Goal: Transaction & Acquisition: Download file/media

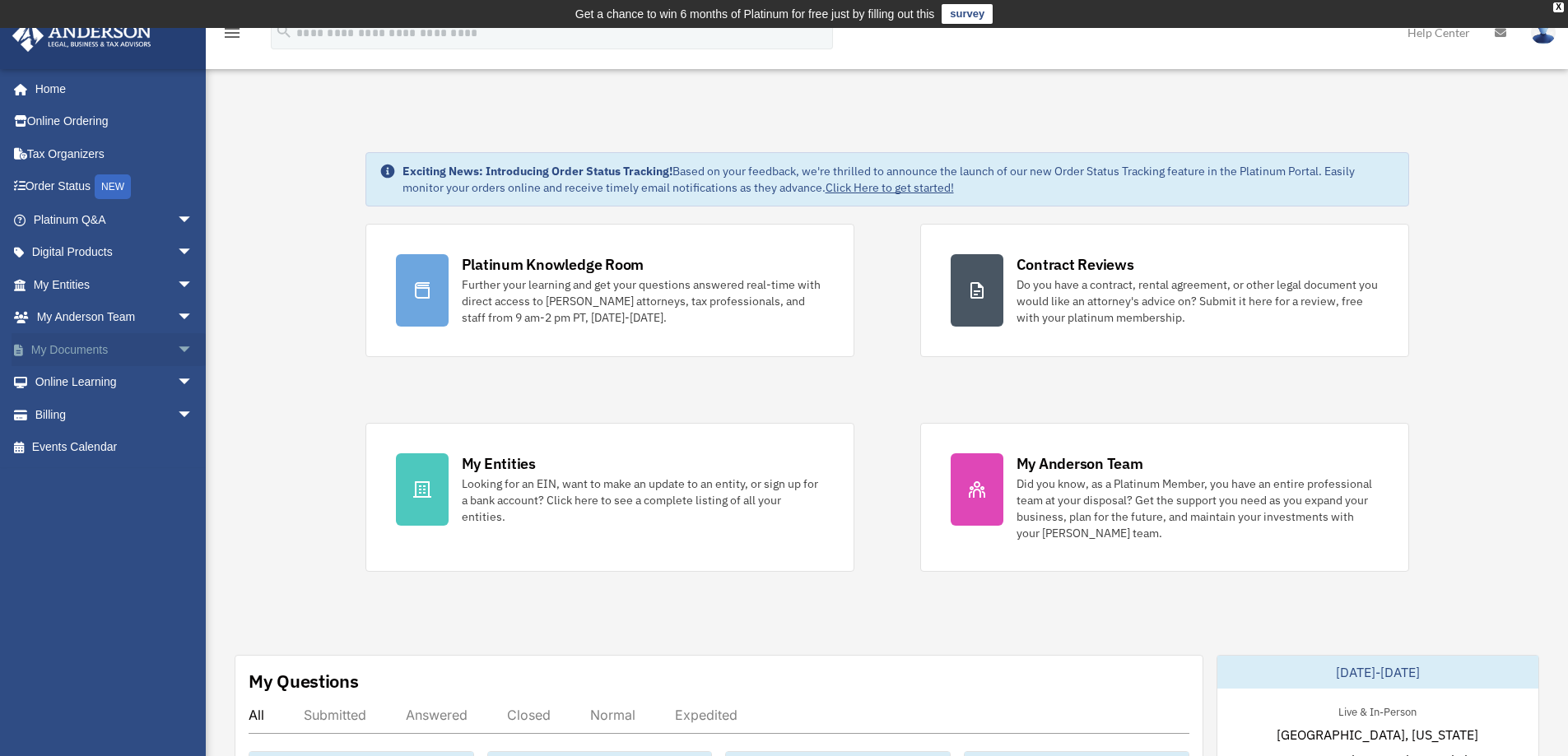
click at [177, 352] on span "arrow_drop_down" at bounding box center [193, 350] width 33 height 34
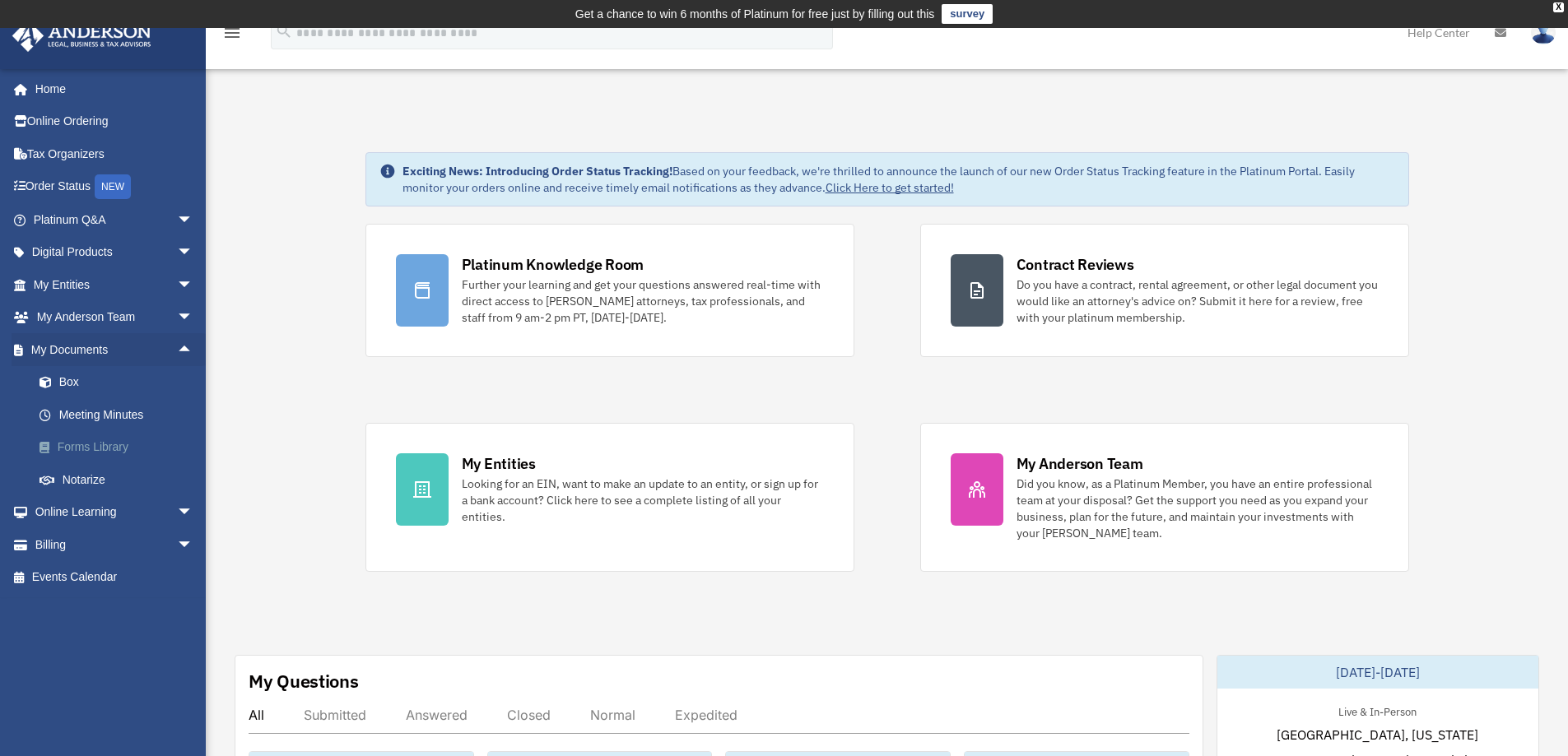
click at [101, 447] on link "Forms Library" at bounding box center [120, 447] width 195 height 33
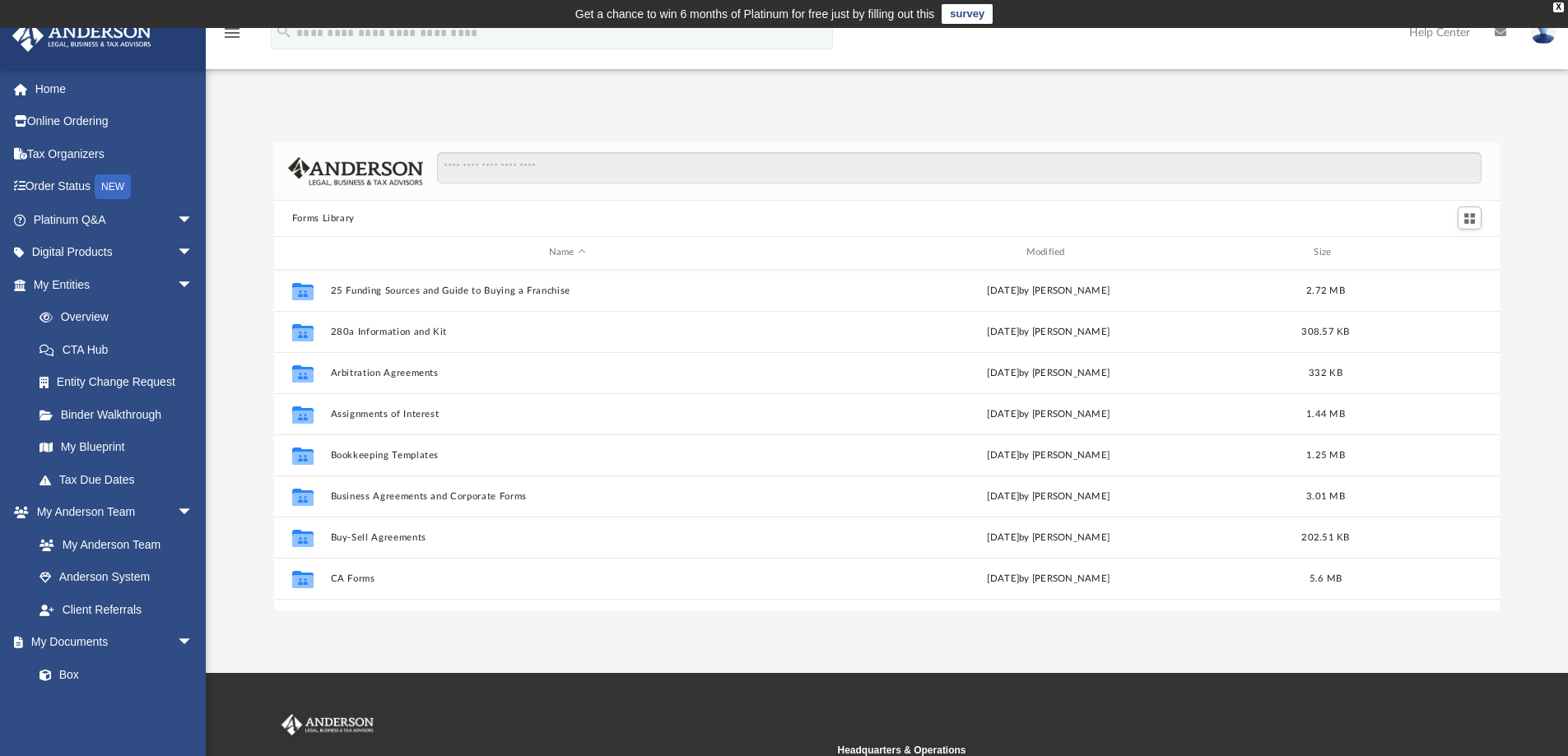
scroll to position [362, 1214]
click at [615, 168] on input "Search files and folders" at bounding box center [959, 167] width 1044 height 31
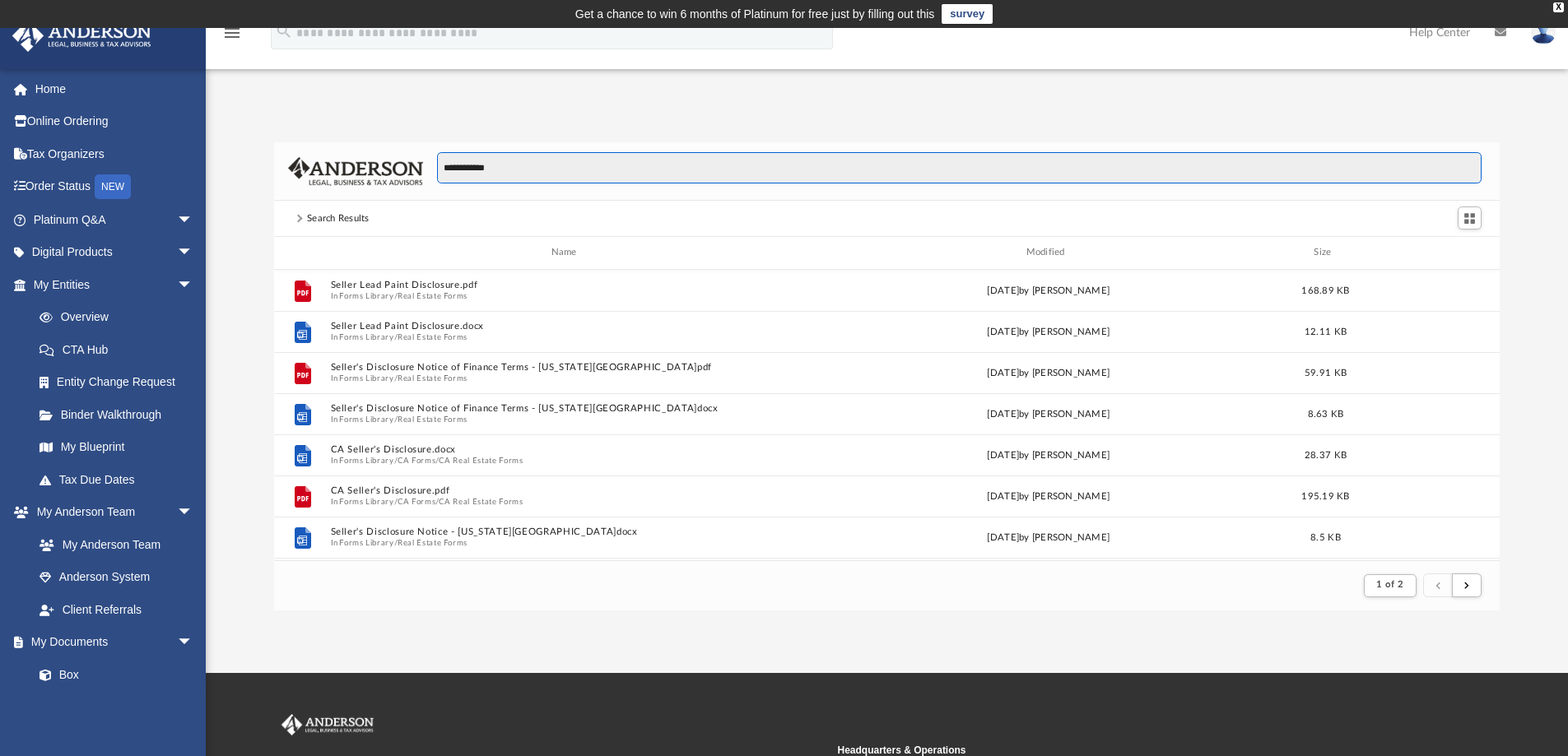
scroll to position [311, 1214]
type input "*"
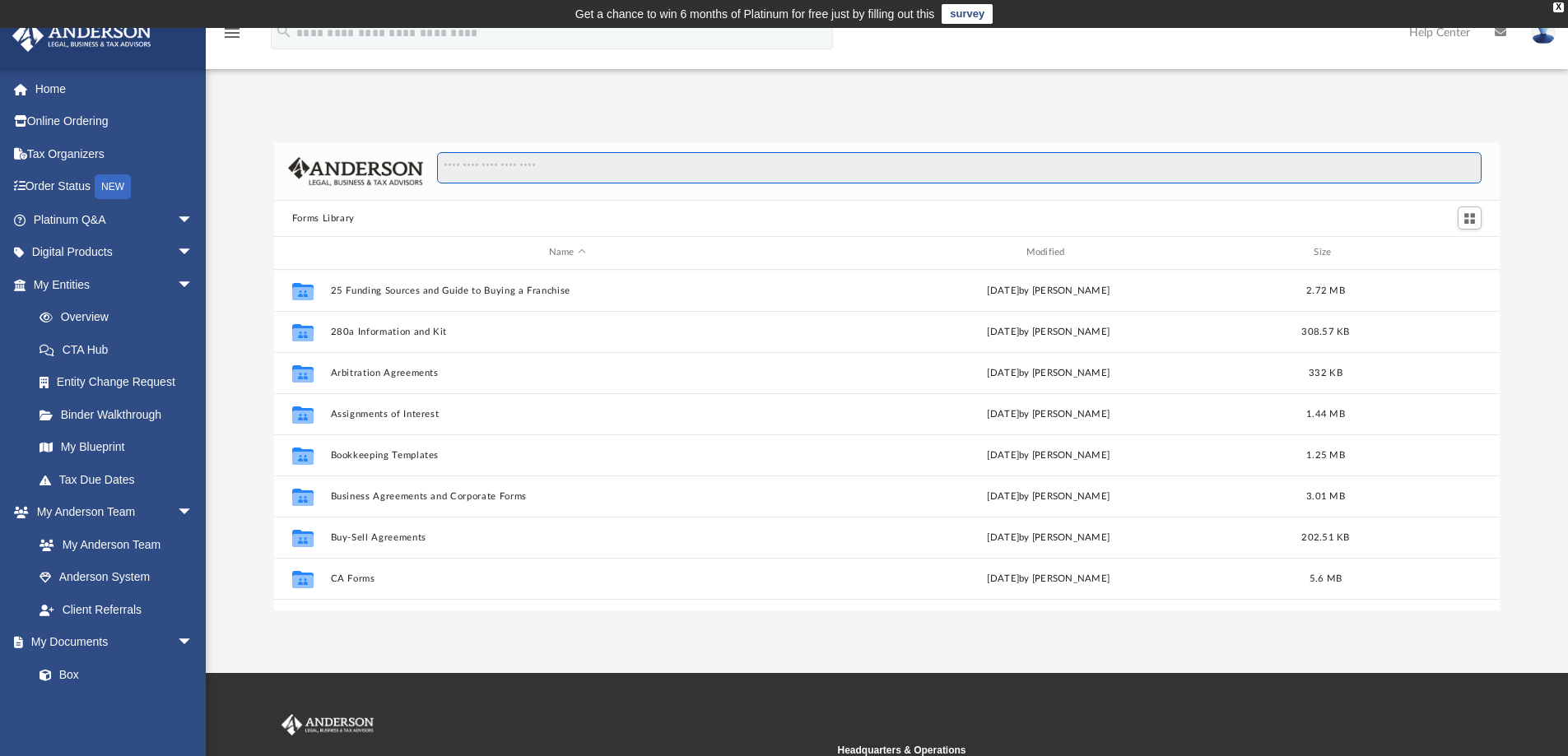
scroll to position [362, 1214]
click at [608, 169] on input "Search files and folders" at bounding box center [959, 167] width 1044 height 31
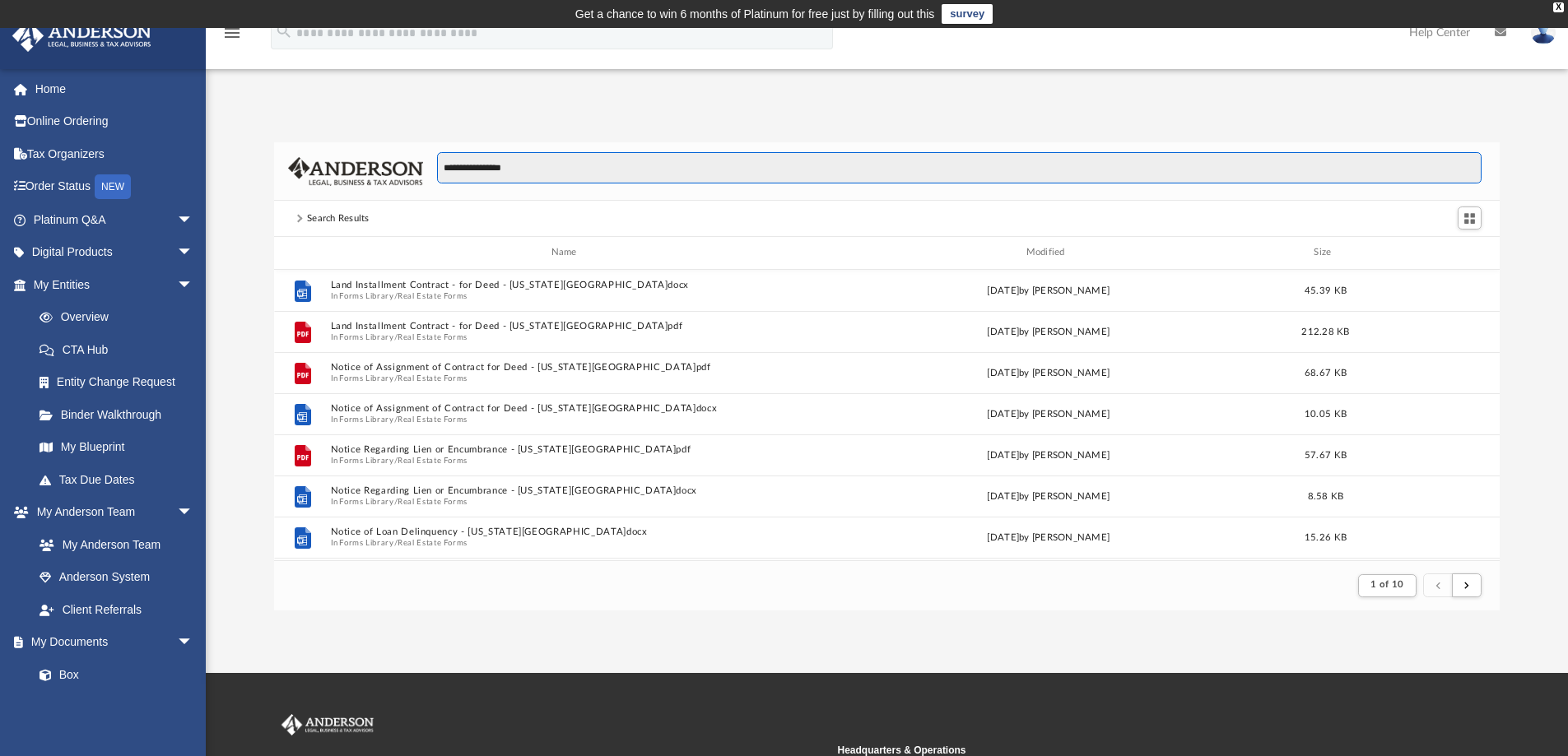
scroll to position [311, 1214]
type input "*"
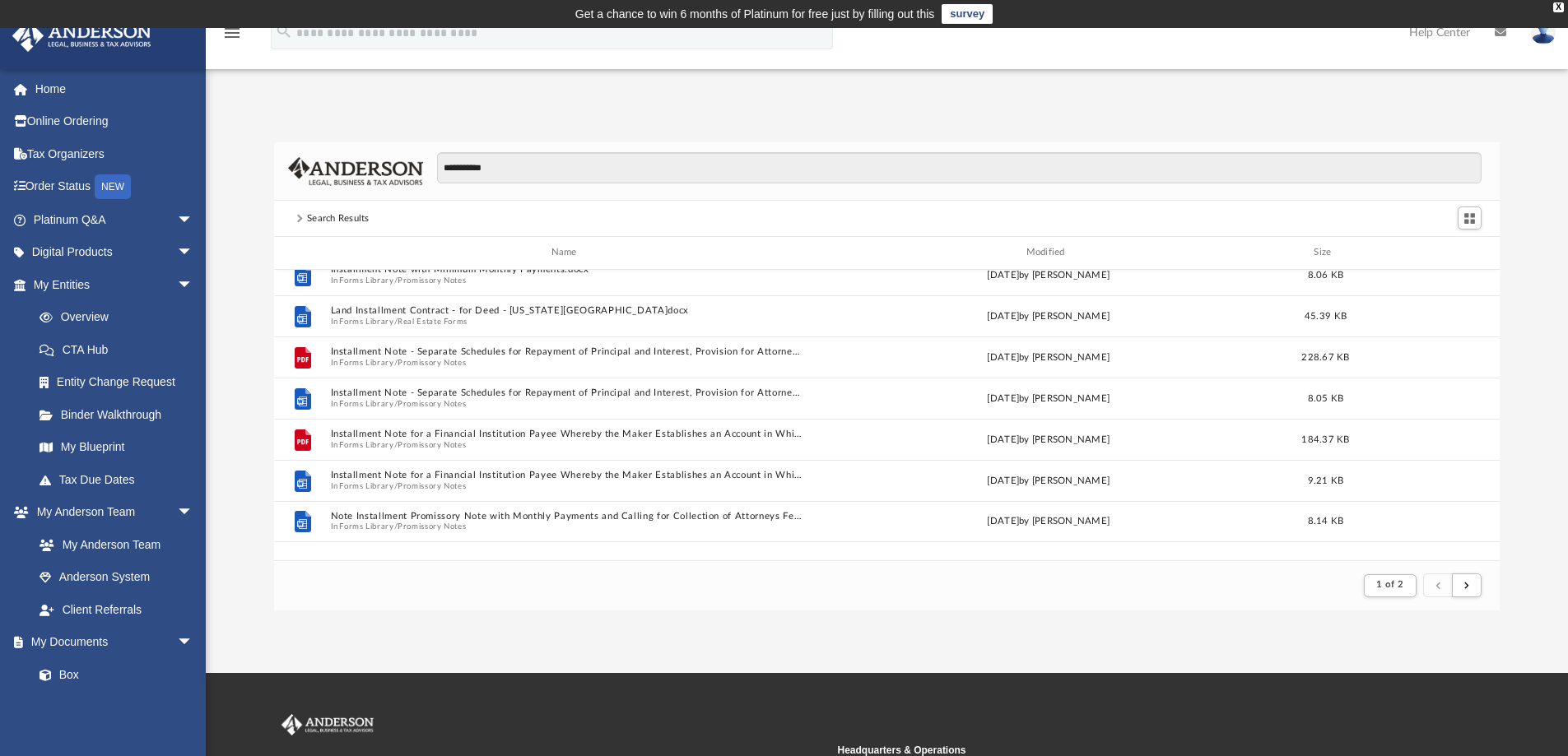
scroll to position [0, 0]
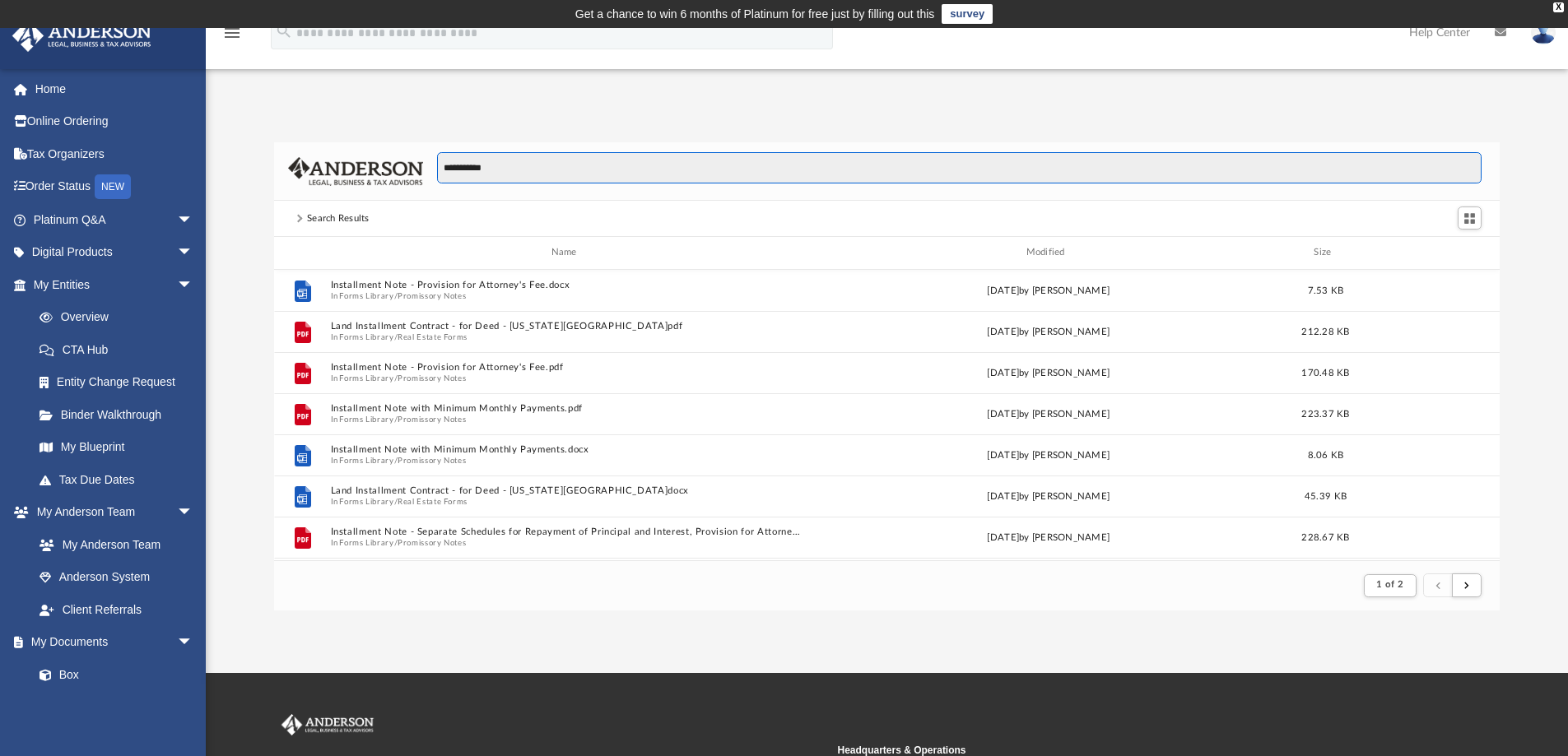
drag, startPoint x: 595, startPoint y: 178, endPoint x: 294, endPoint y: 161, distance: 301.5
click at [294, 161] on div "**********" at bounding box center [887, 171] width 1226 height 58
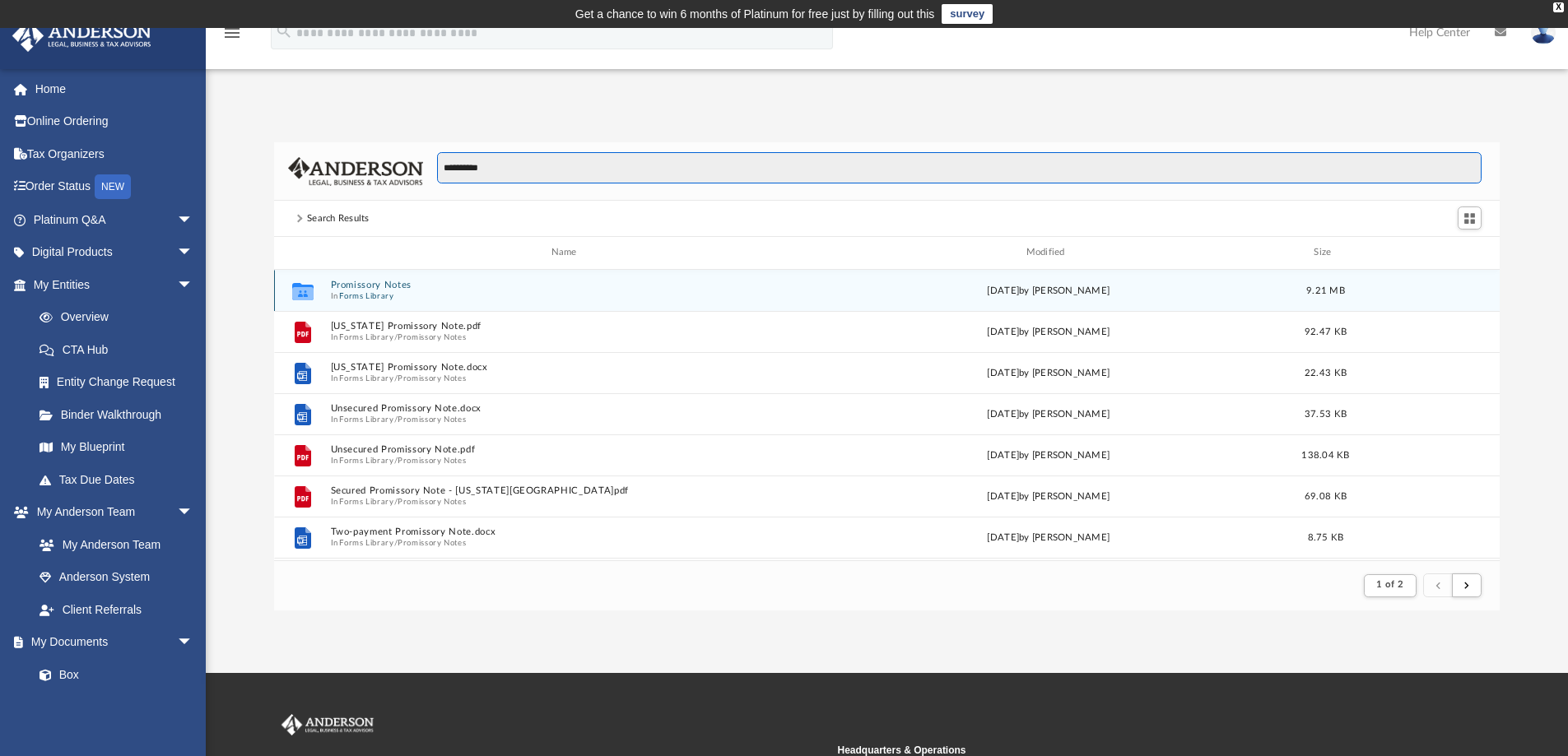
type input "**********"
click at [361, 284] on button "Promissory Notes" at bounding box center [567, 285] width 474 height 11
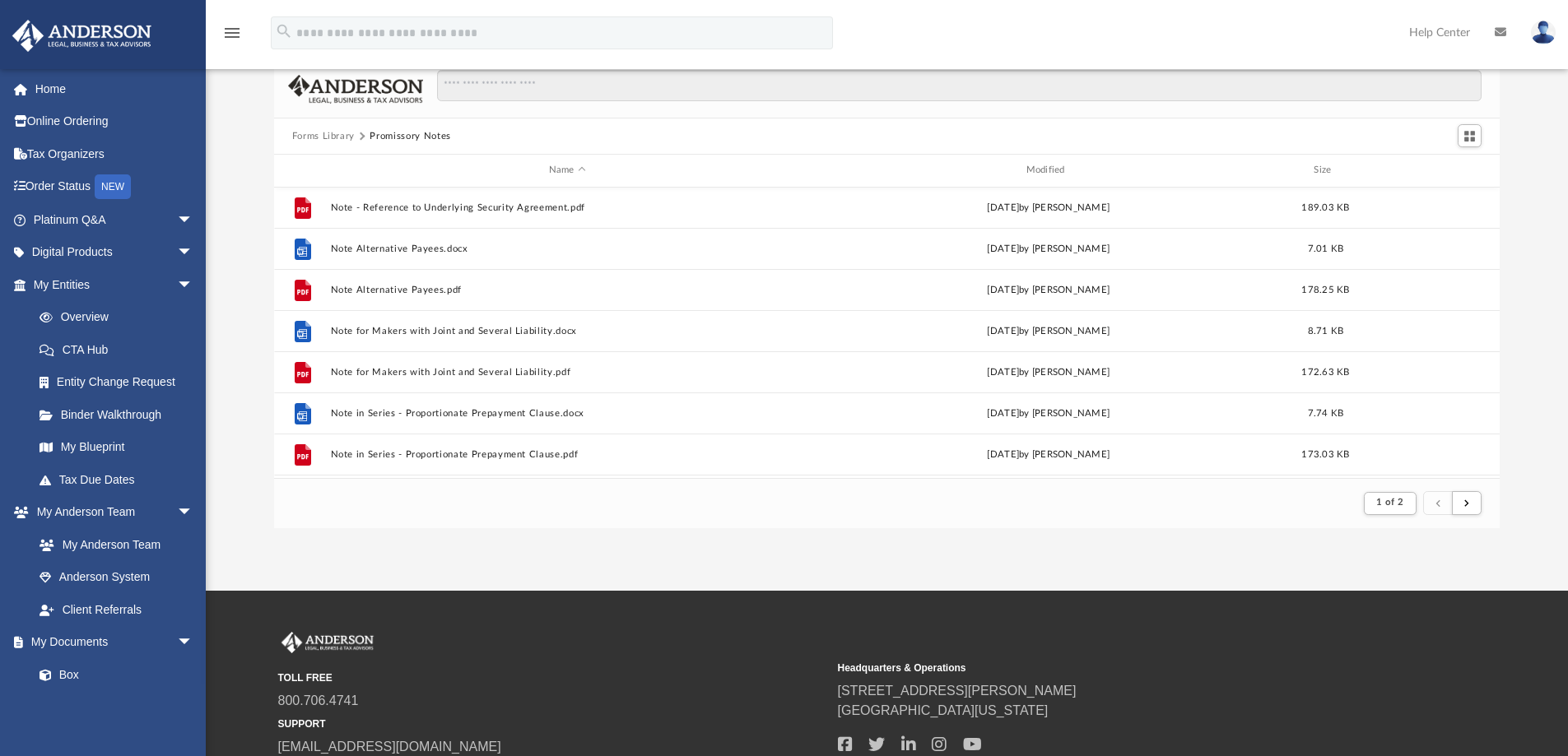
scroll to position [1767, 0]
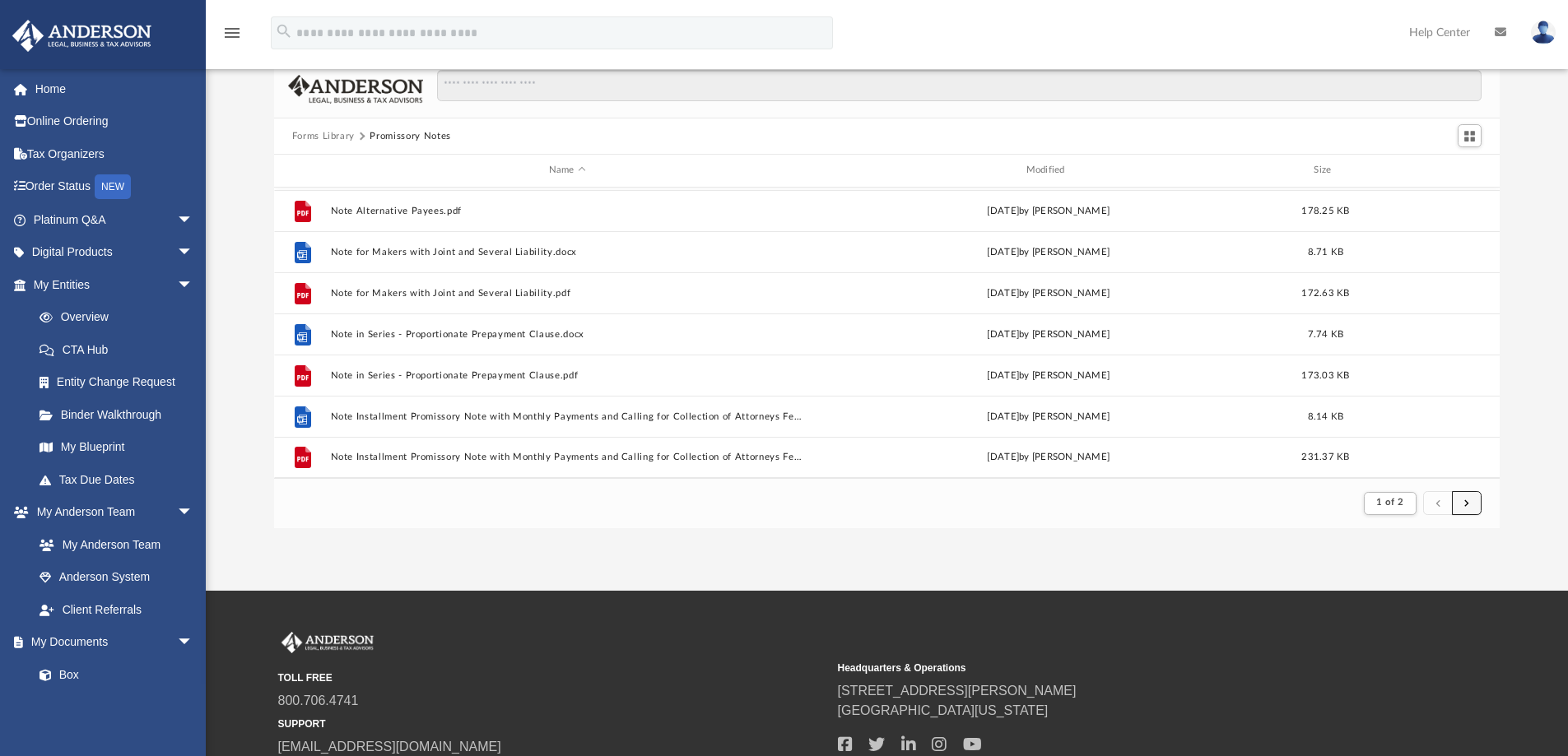
click at [1475, 506] on button "submit" at bounding box center [1467, 503] width 30 height 24
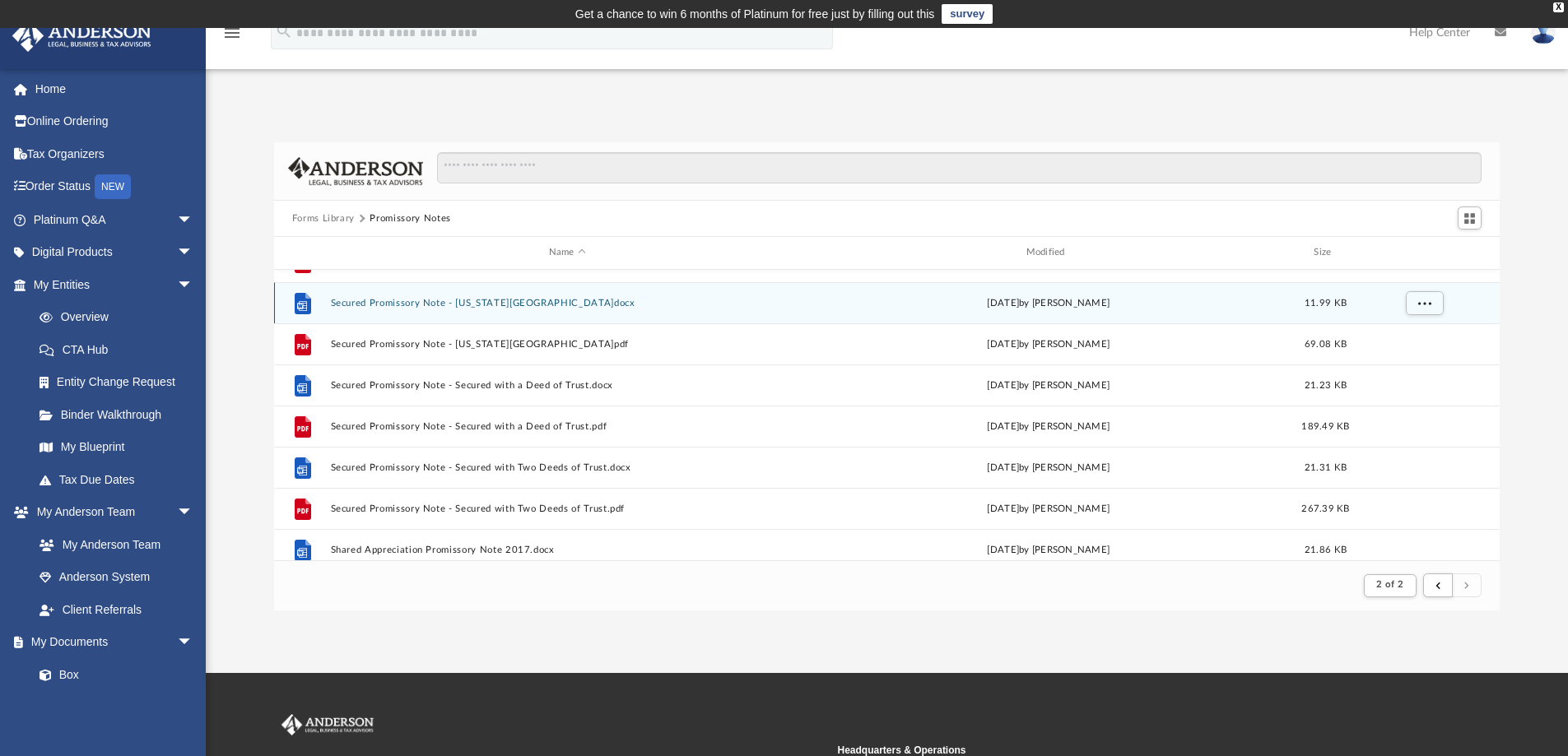
scroll to position [1070, 0]
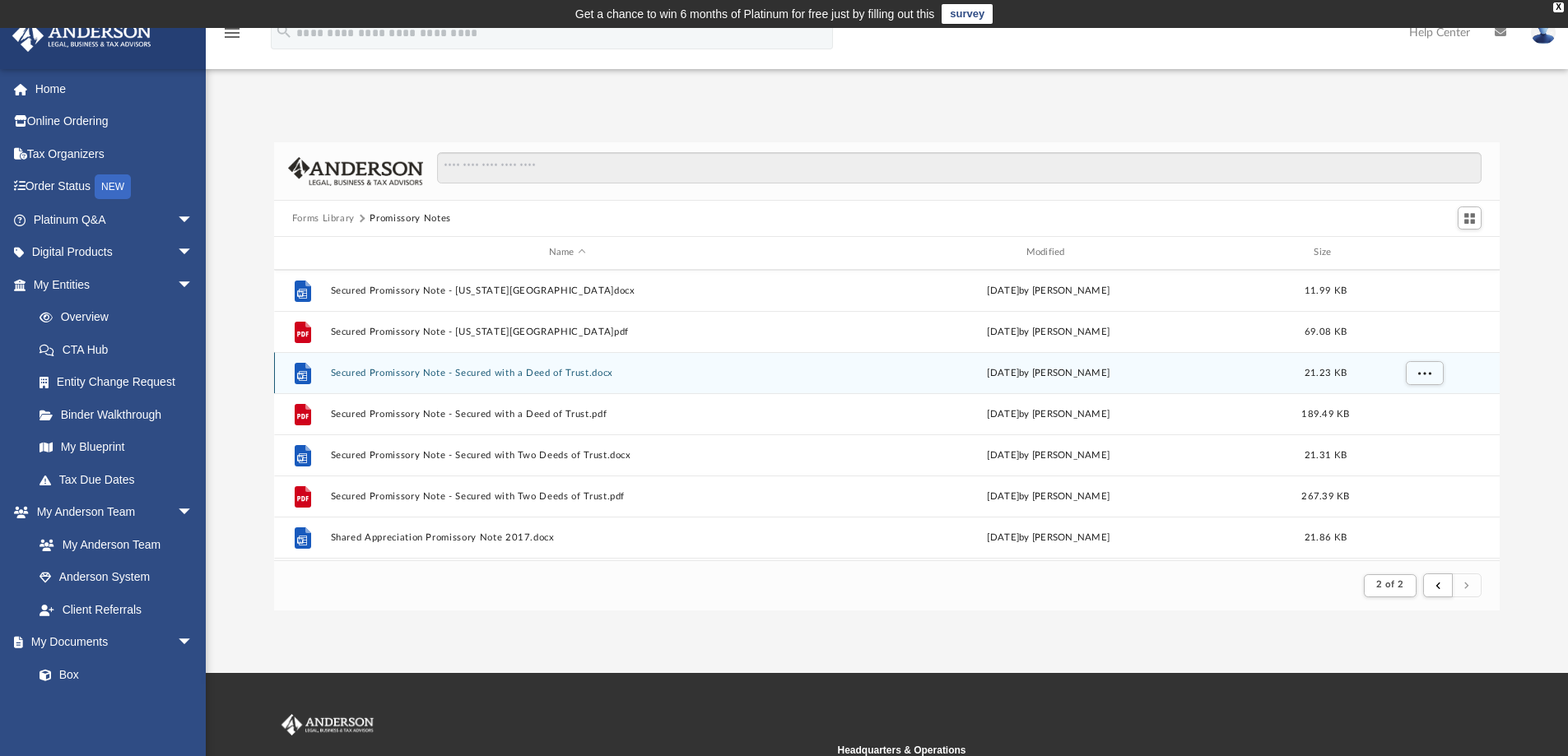
click at [383, 373] on button "Secured Promissory Note - Secured with a Deed of Trust.docx" at bounding box center [567, 374] width 474 height 11
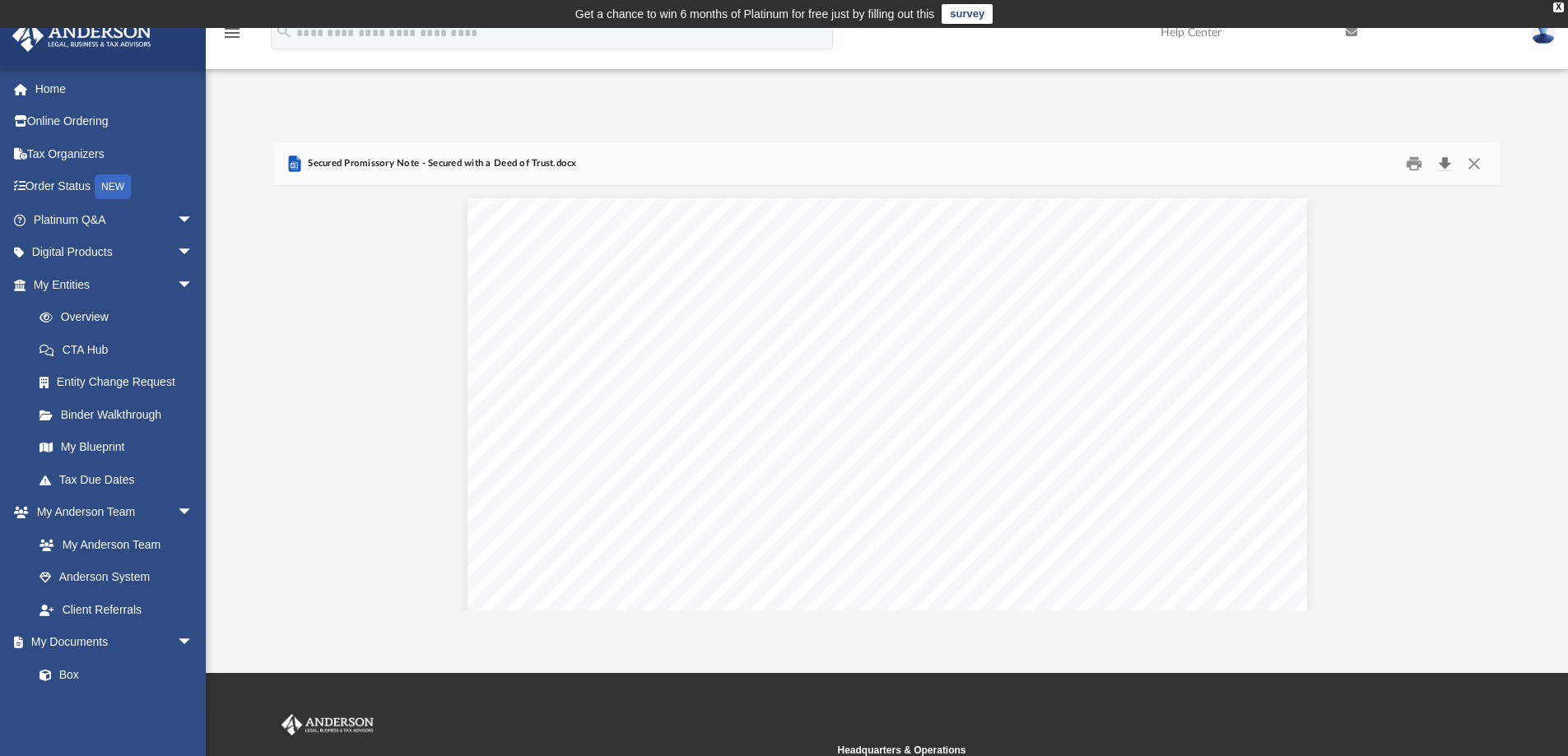
click at [1444, 164] on button "Download" at bounding box center [1445, 163] width 30 height 26
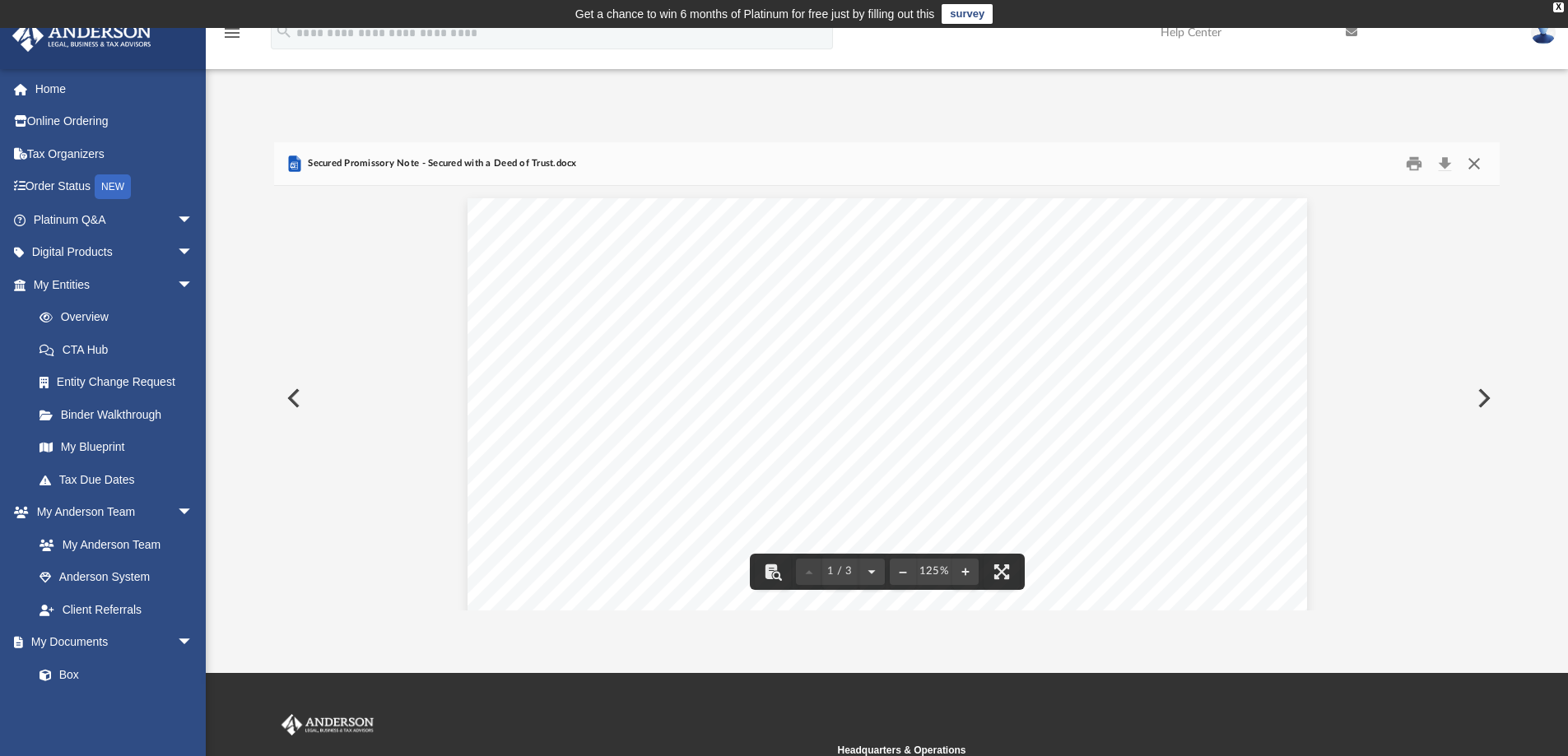
click at [1476, 159] on button "Close" at bounding box center [1474, 163] width 30 height 26
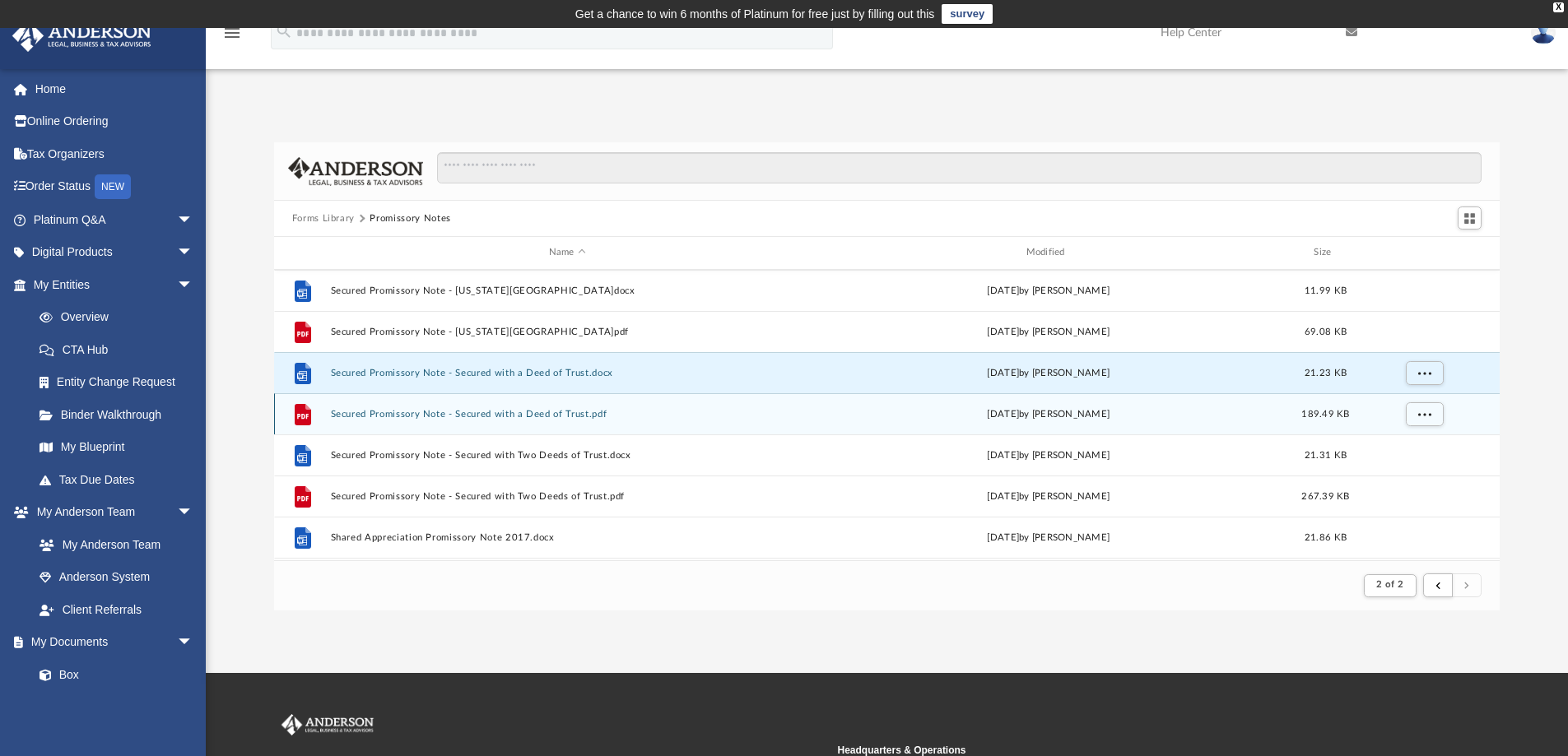
click at [521, 411] on button "Secured Promissory Note - Secured with a Deed of Trust.pdf" at bounding box center [567, 414] width 474 height 11
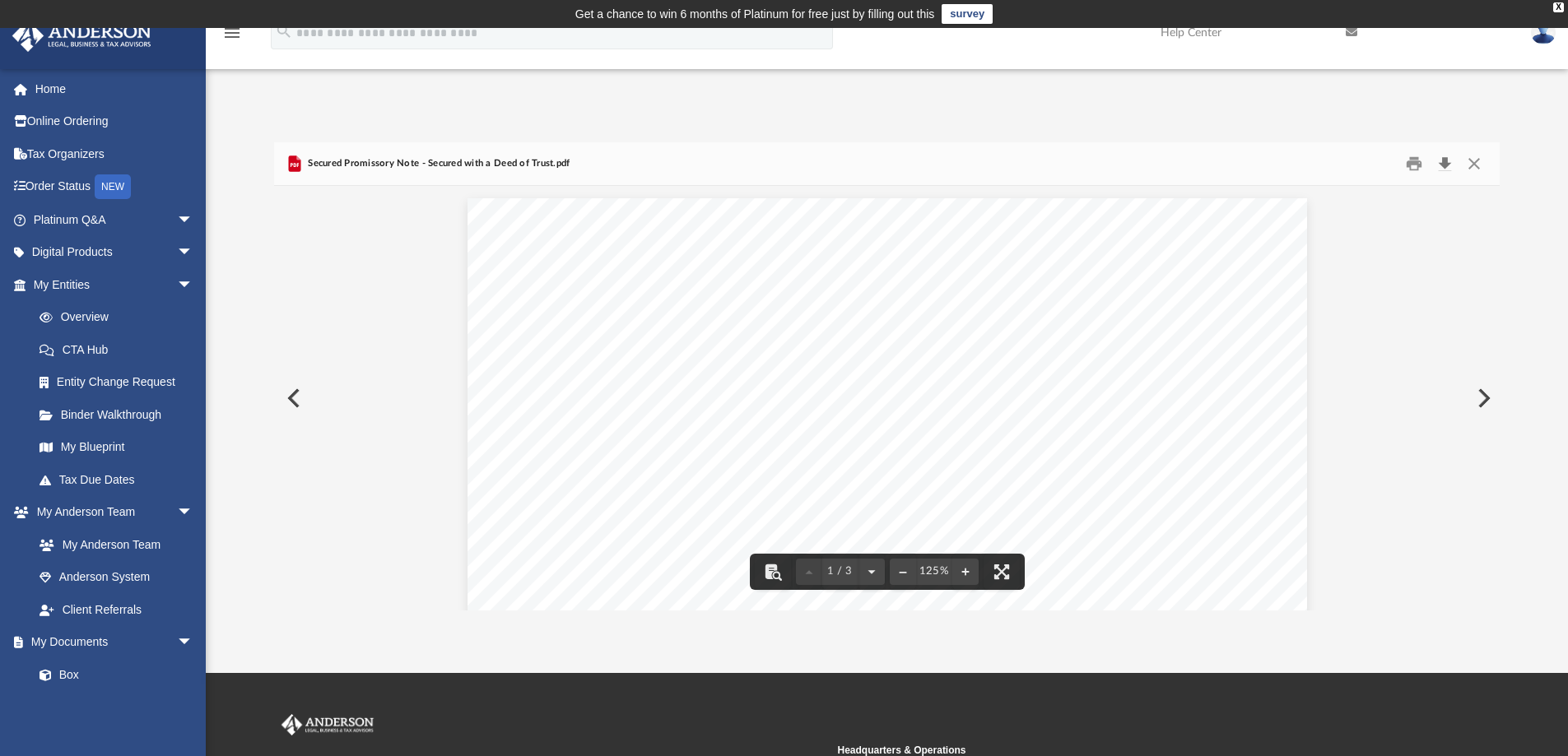
click at [1444, 163] on button "Download" at bounding box center [1445, 163] width 30 height 26
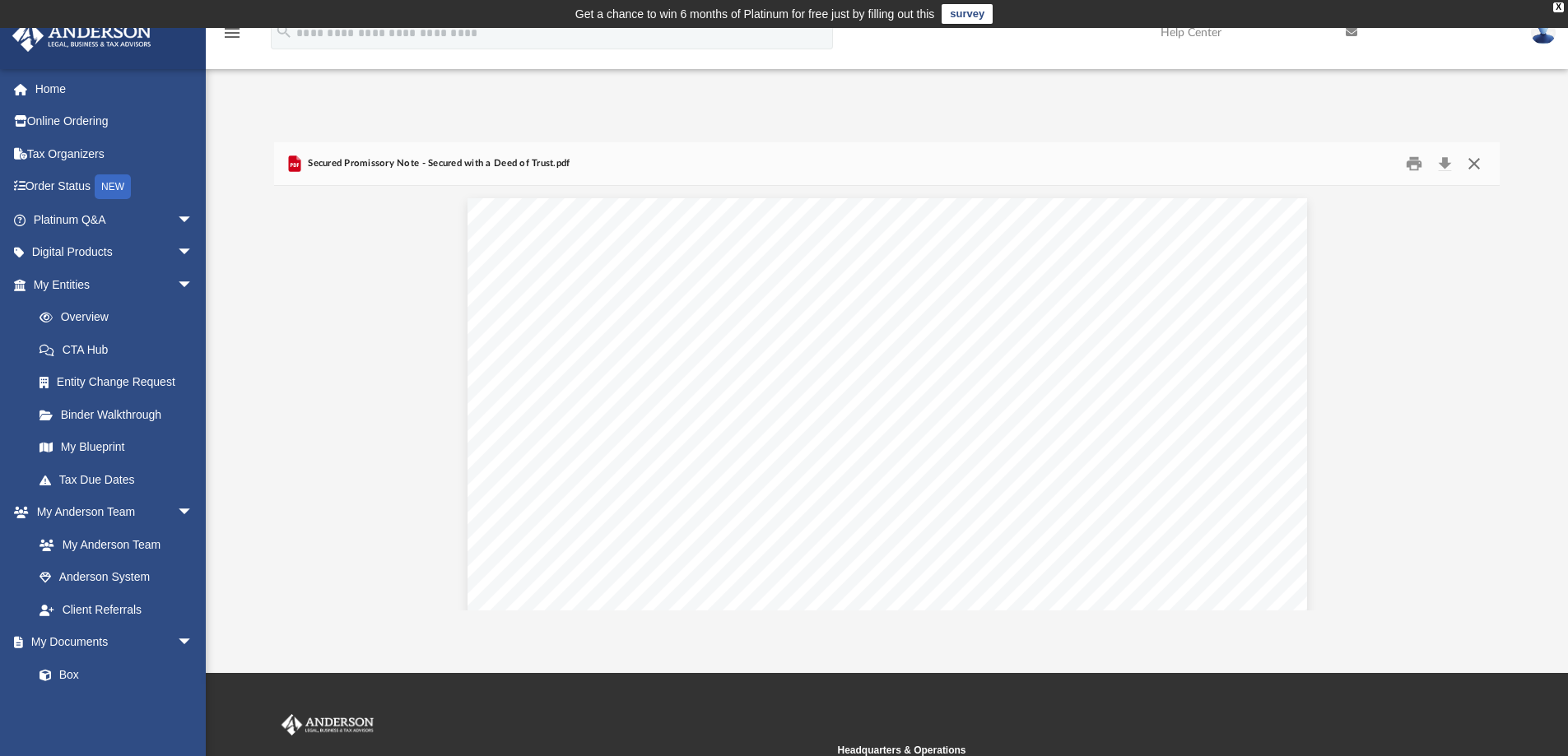
click at [1472, 163] on button "Close" at bounding box center [1474, 163] width 30 height 26
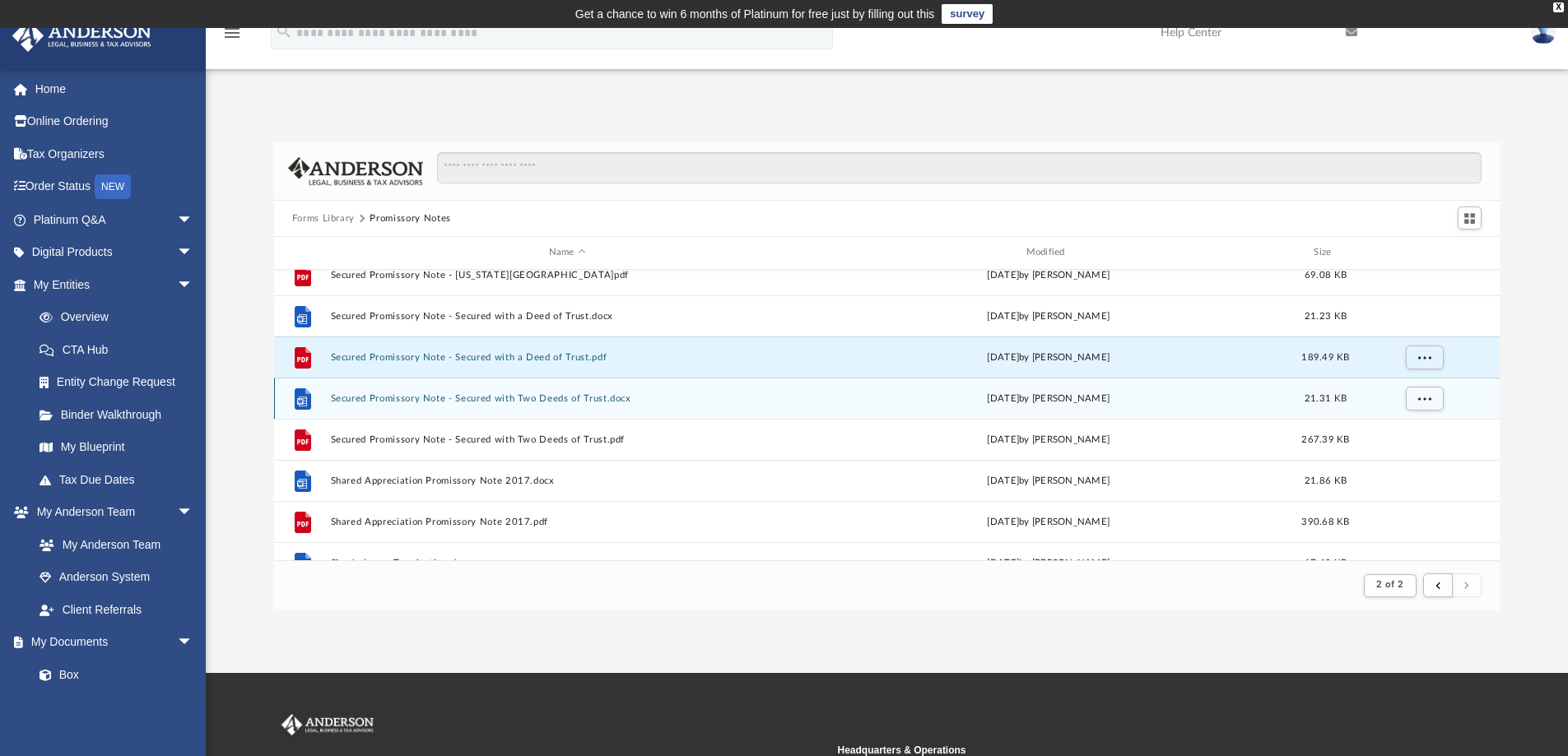
scroll to position [1153, 0]
